Goal: Task Accomplishment & Management: Manage account settings

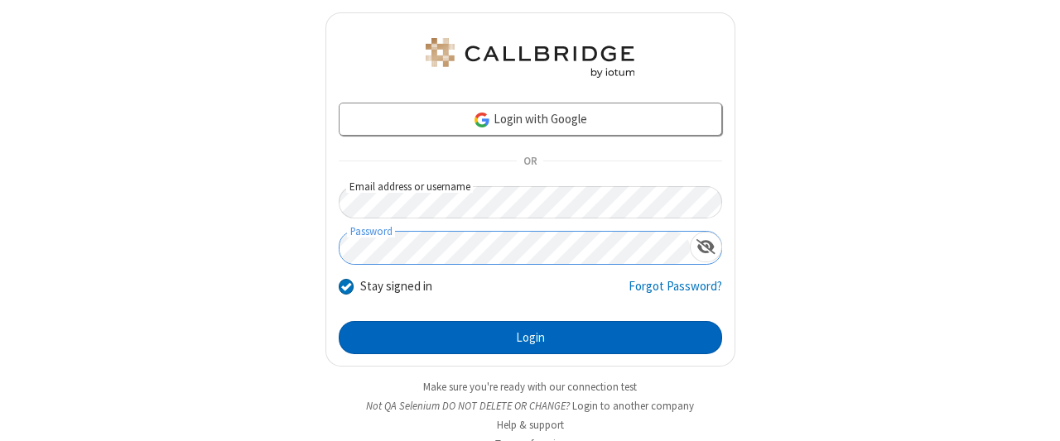
click at [523, 335] on button "Login" at bounding box center [531, 337] width 384 height 33
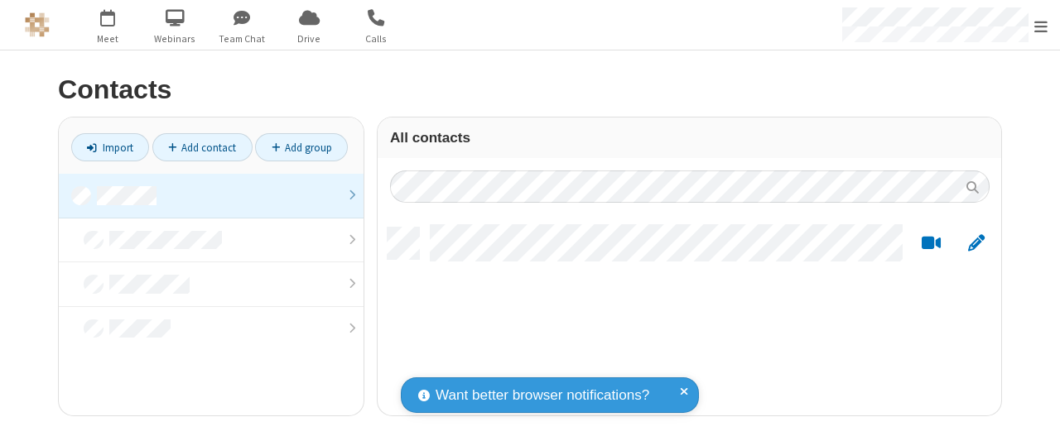
scroll to position [189, 612]
click at [210, 195] on link at bounding box center [211, 196] width 305 height 45
click at [202, 147] on link "Add contact" at bounding box center [202, 147] width 100 height 28
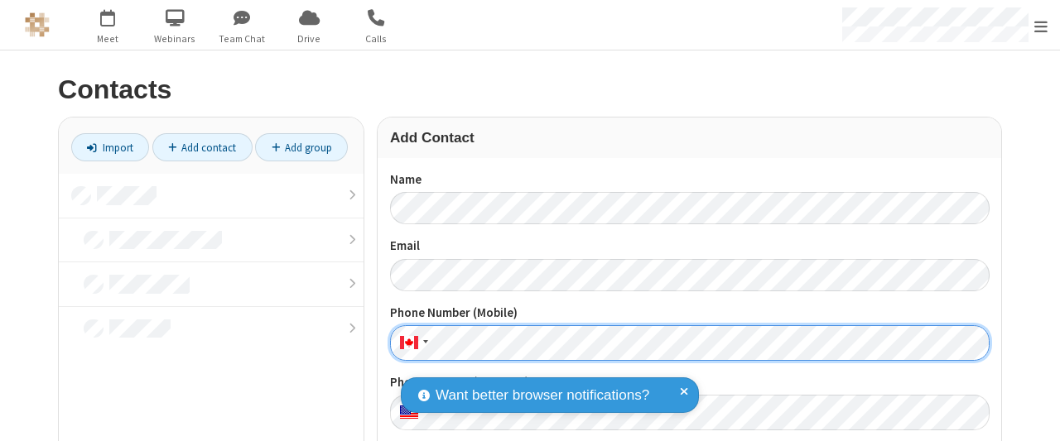
scroll to position [184, 0]
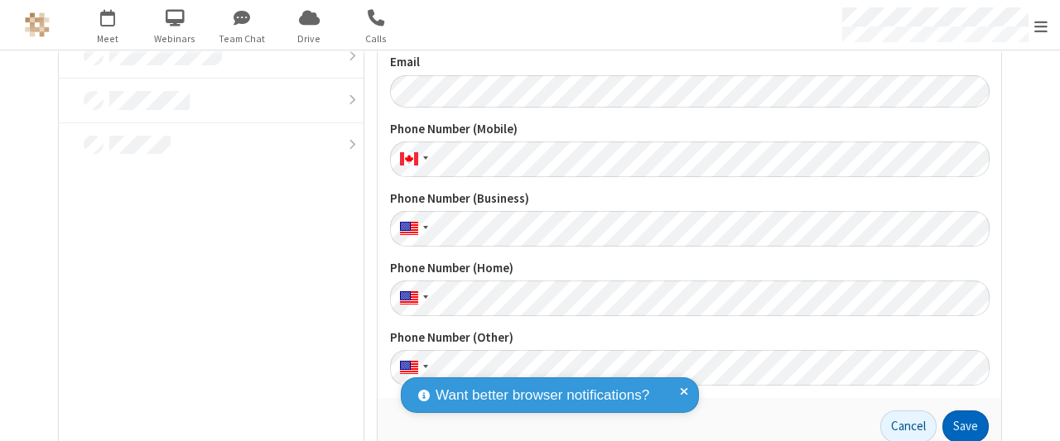
click at [960, 426] on button "Save" at bounding box center [966, 427] width 46 height 33
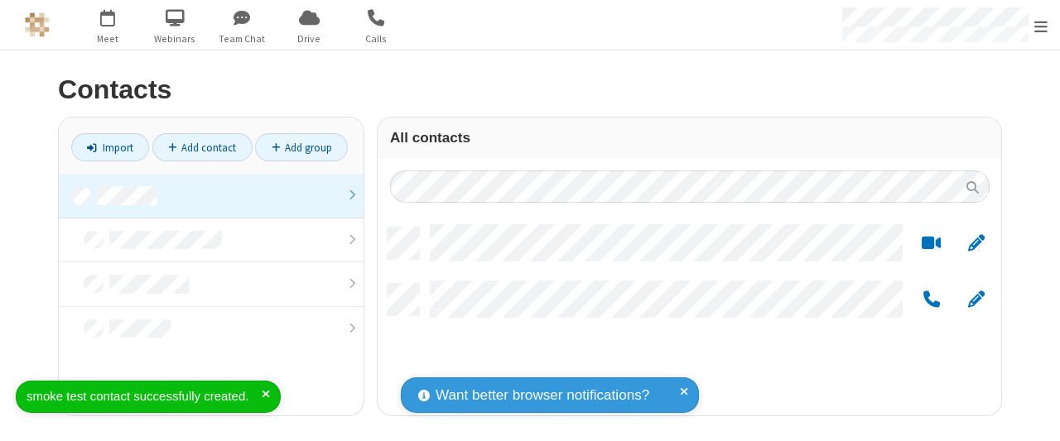
scroll to position [189, 612]
